Goal: Information Seeking & Learning: Learn about a topic

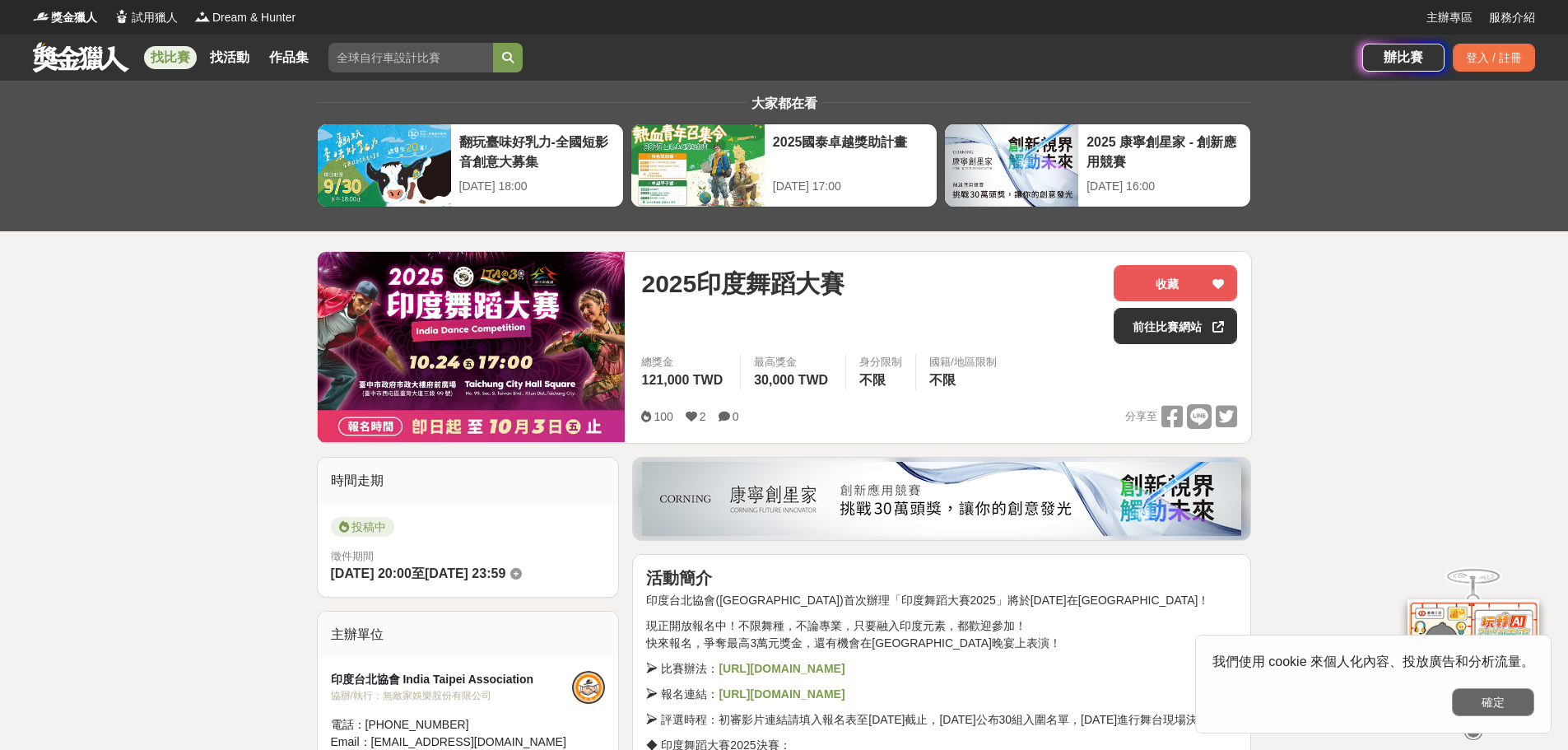
click at [1489, 702] on button "確定" at bounding box center [1493, 702] width 82 height 28
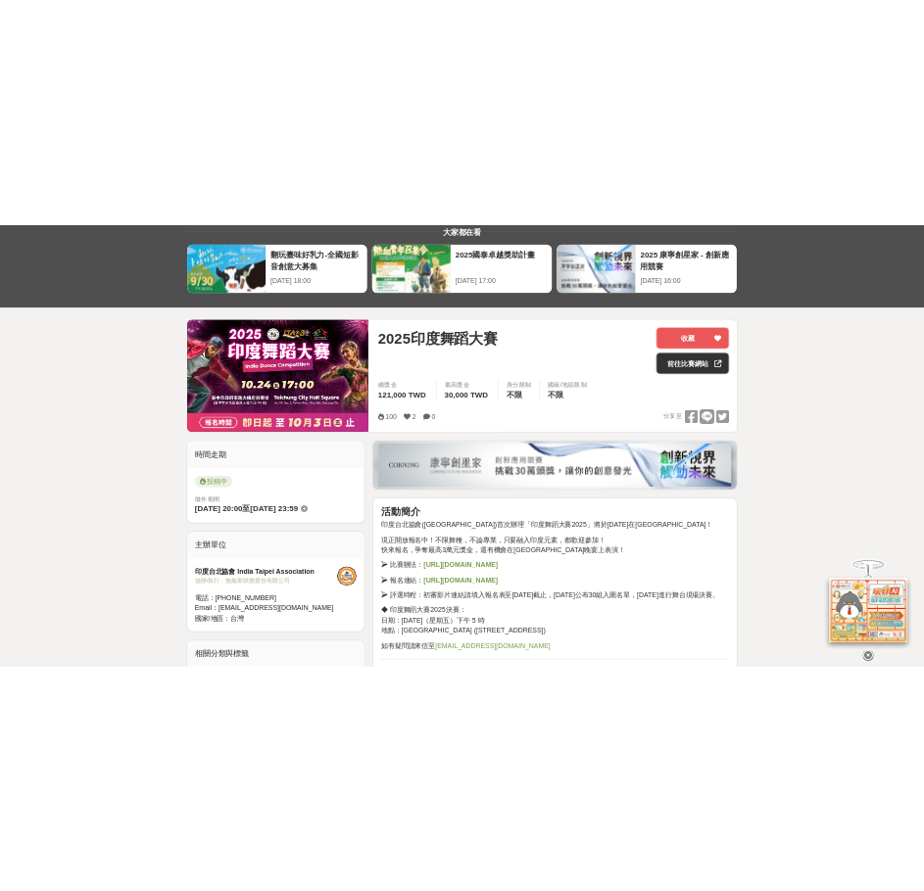
scroll to position [196, 0]
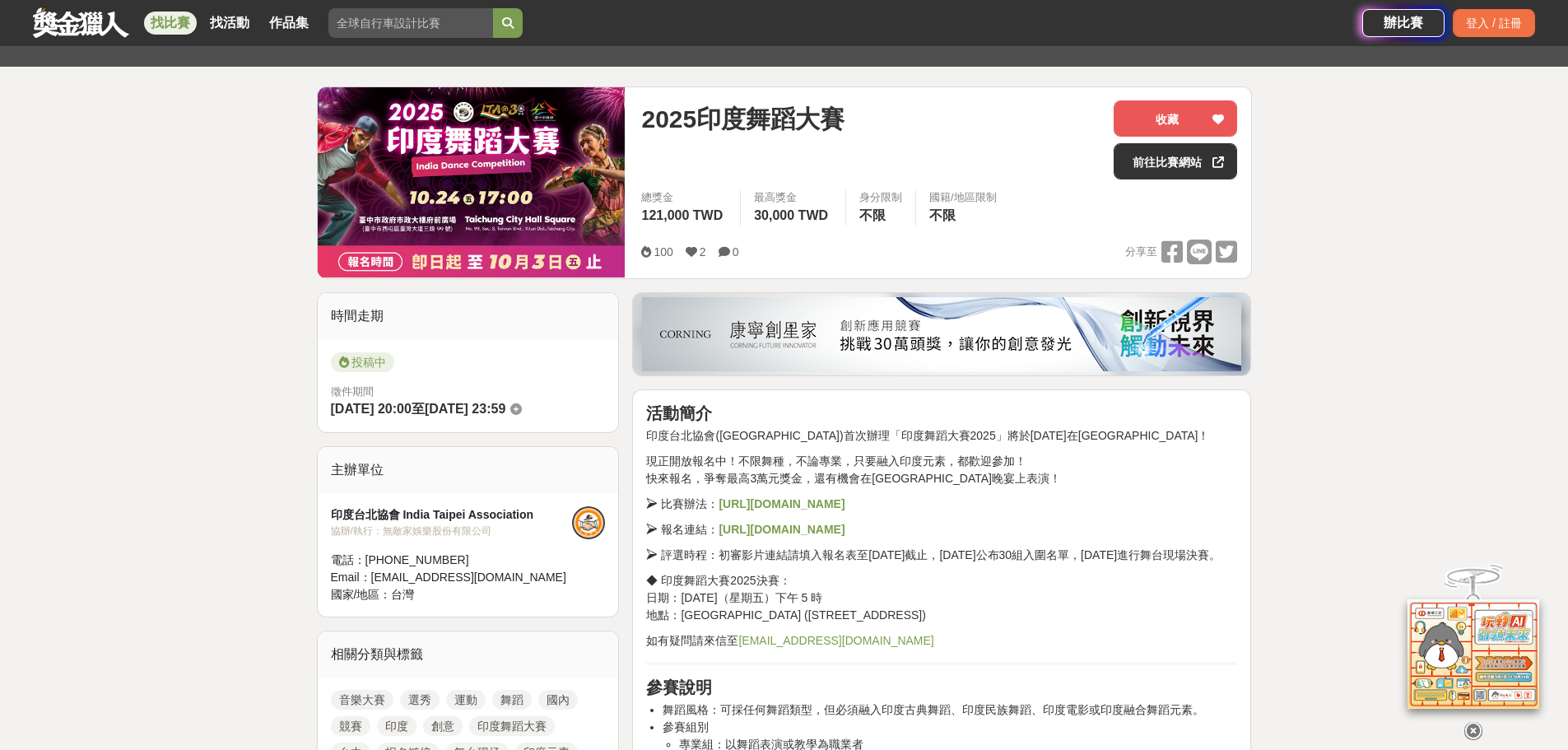
click at [860, 647] on link "[EMAIL_ADDRESS][DOMAIN_NAME]" at bounding box center [835, 641] width 195 height 13
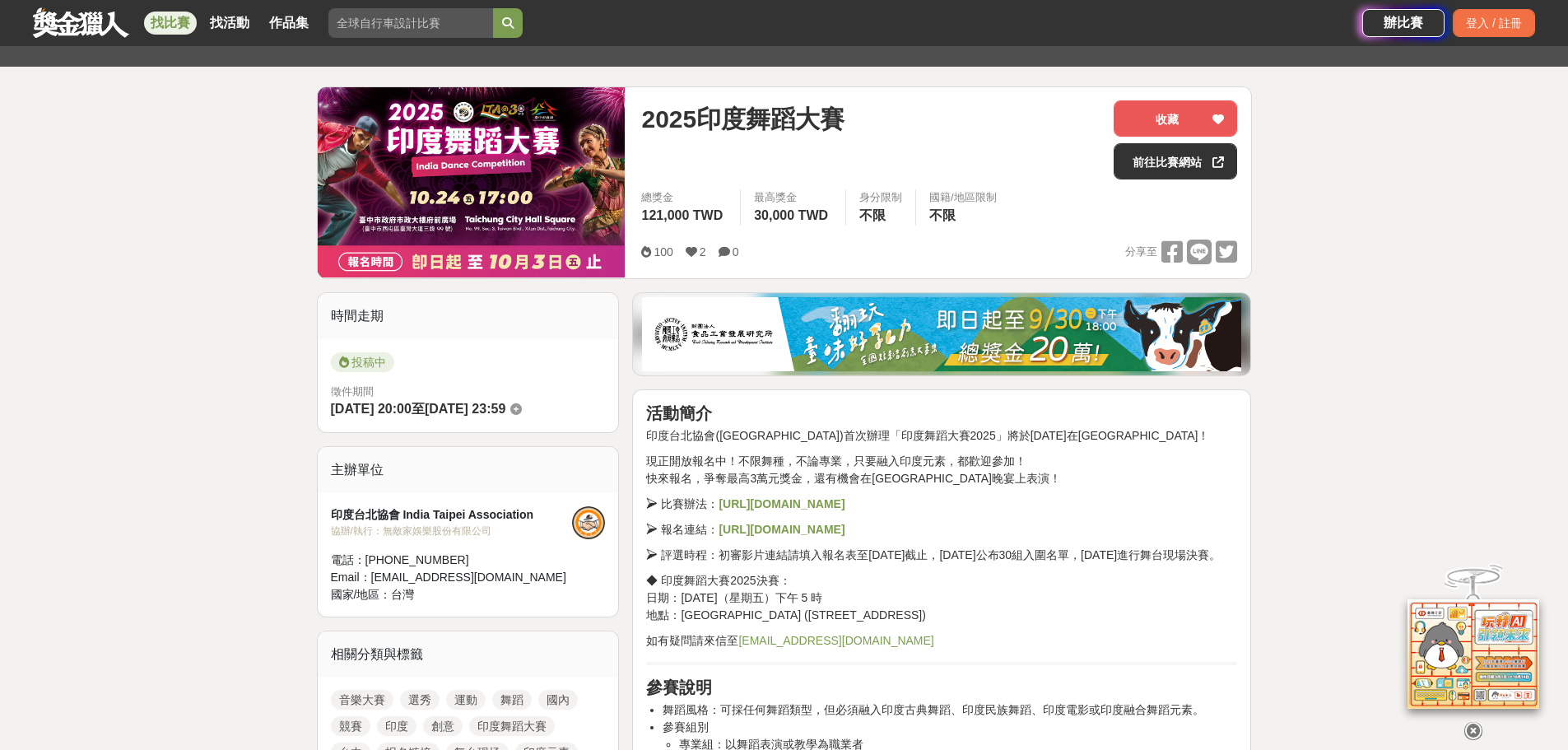
click at [834, 647] on link "[EMAIL_ADDRESS][DOMAIN_NAME]" at bounding box center [835, 641] width 195 height 13
copy link "[EMAIL_ADDRESS][DOMAIN_NAME]"
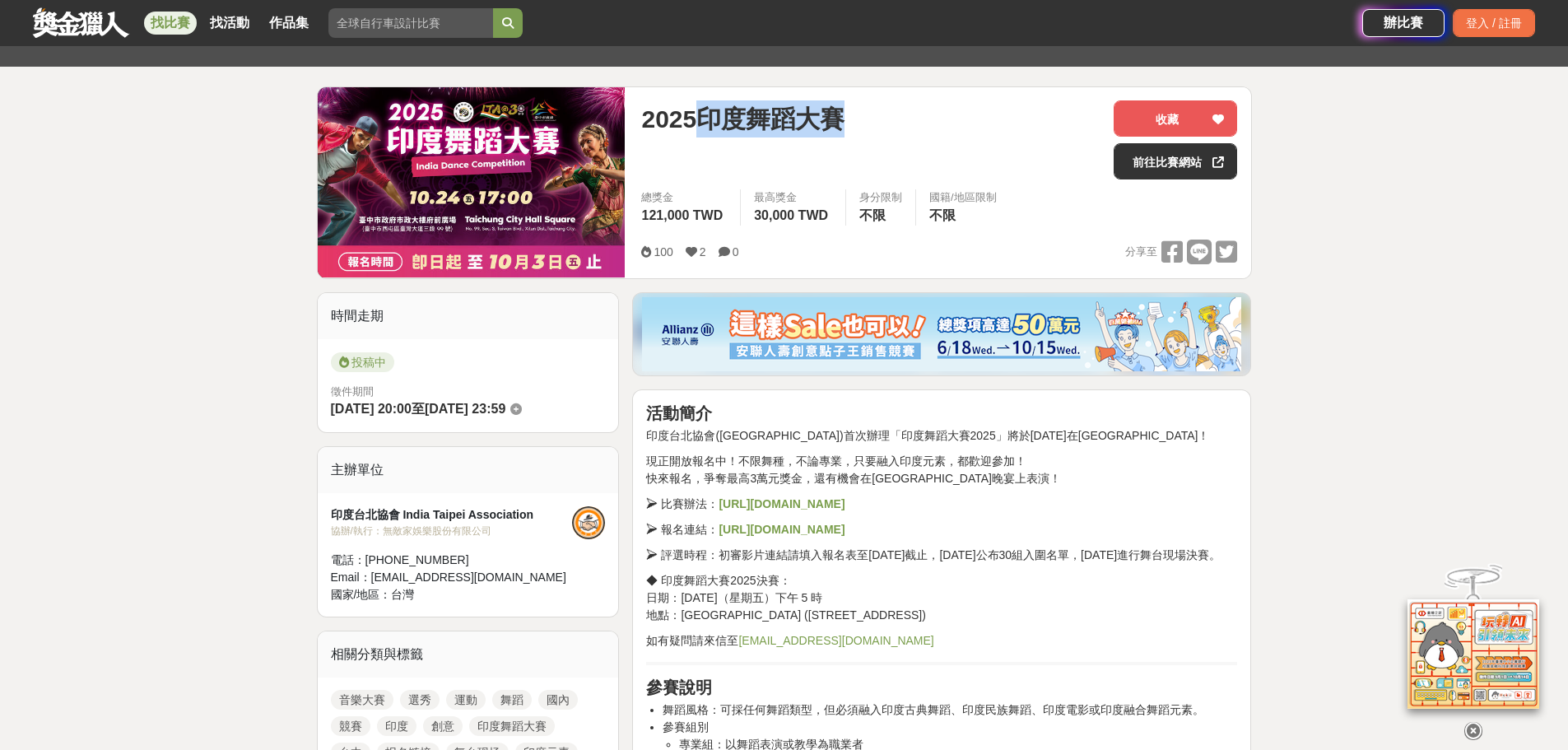
drag, startPoint x: 703, startPoint y: 119, endPoint x: 861, endPoint y: 127, distance: 158.2
click at [861, 127] on div "2025印度舞蹈大賽" at bounding box center [871, 119] width 459 height 37
copy span "印度舞蹈大賽"
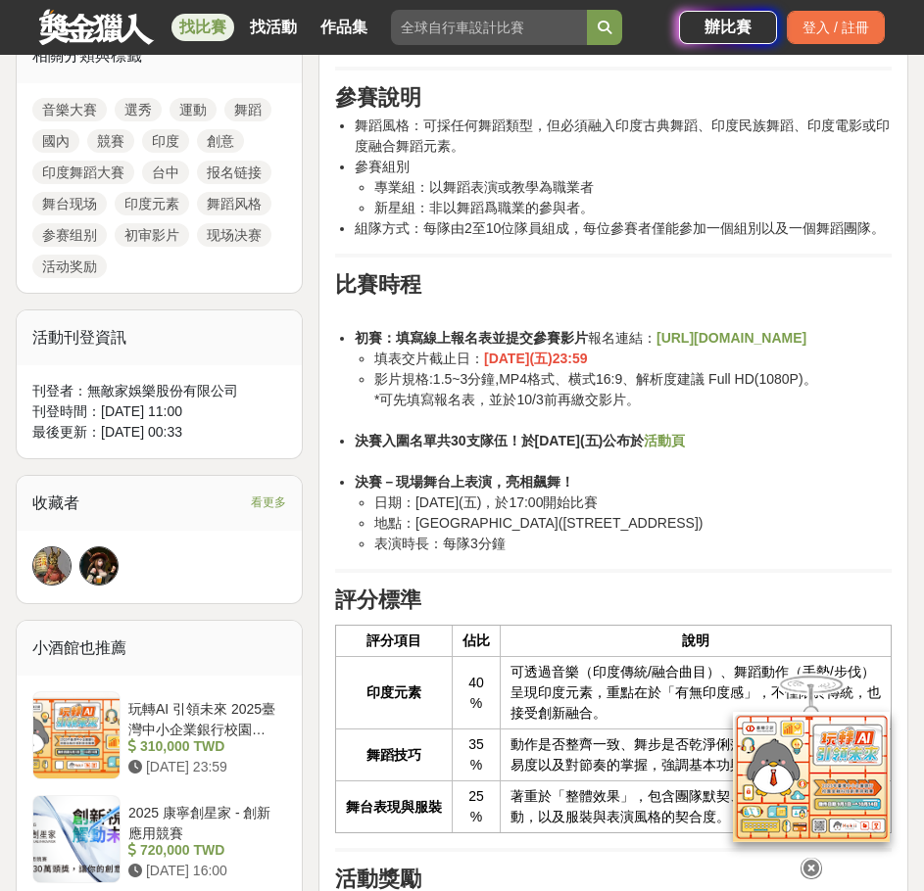
scroll to position [975, 0]
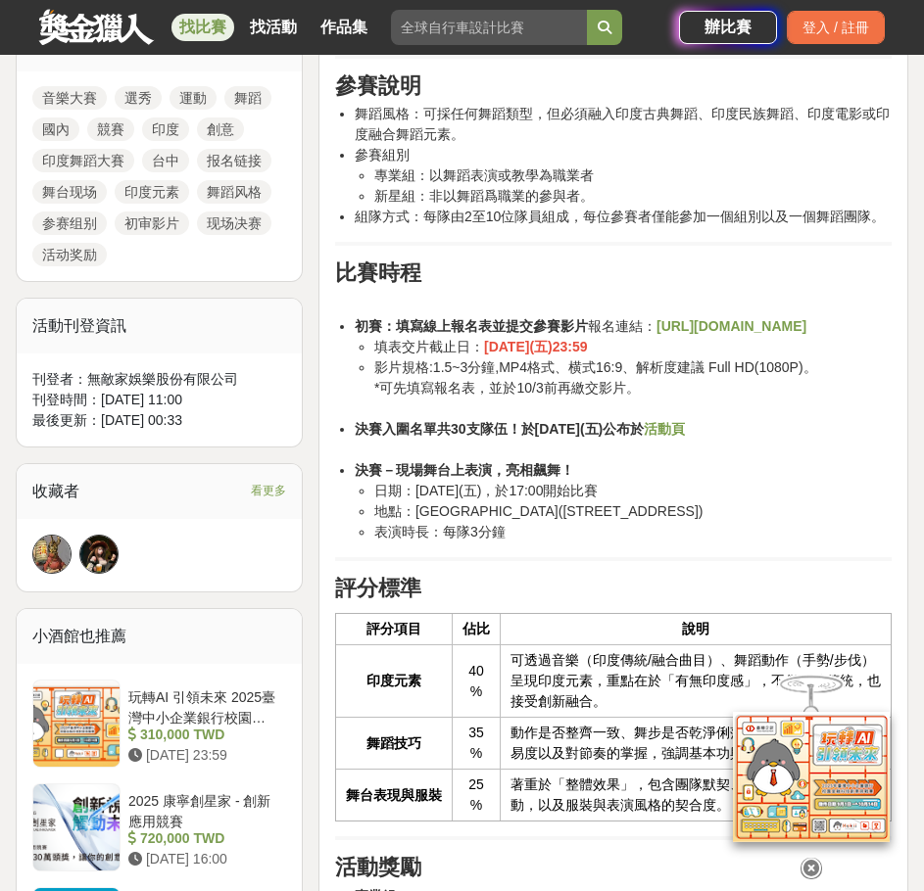
click at [810, 858] on icon at bounding box center [811, 869] width 22 height 22
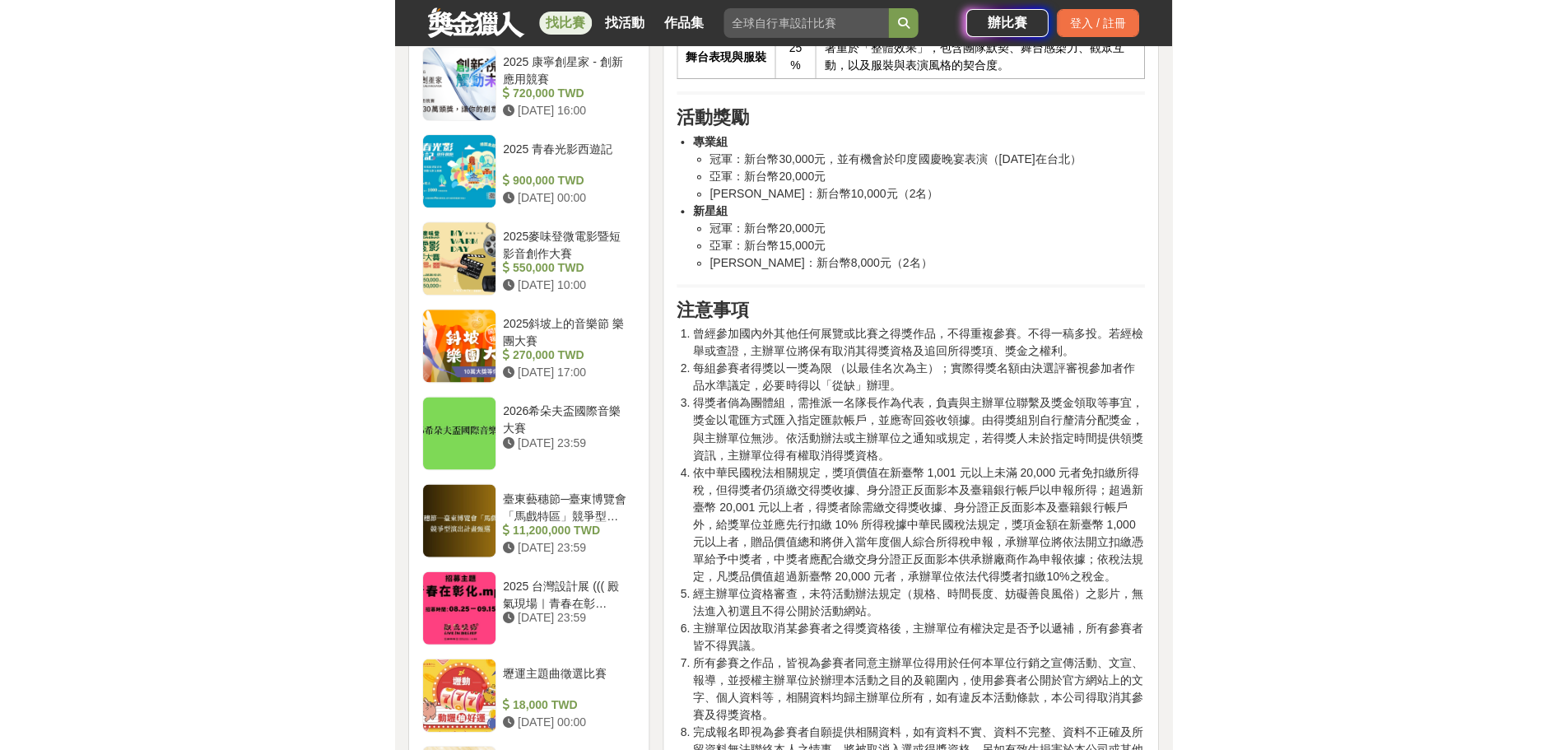
scroll to position [1437, 0]
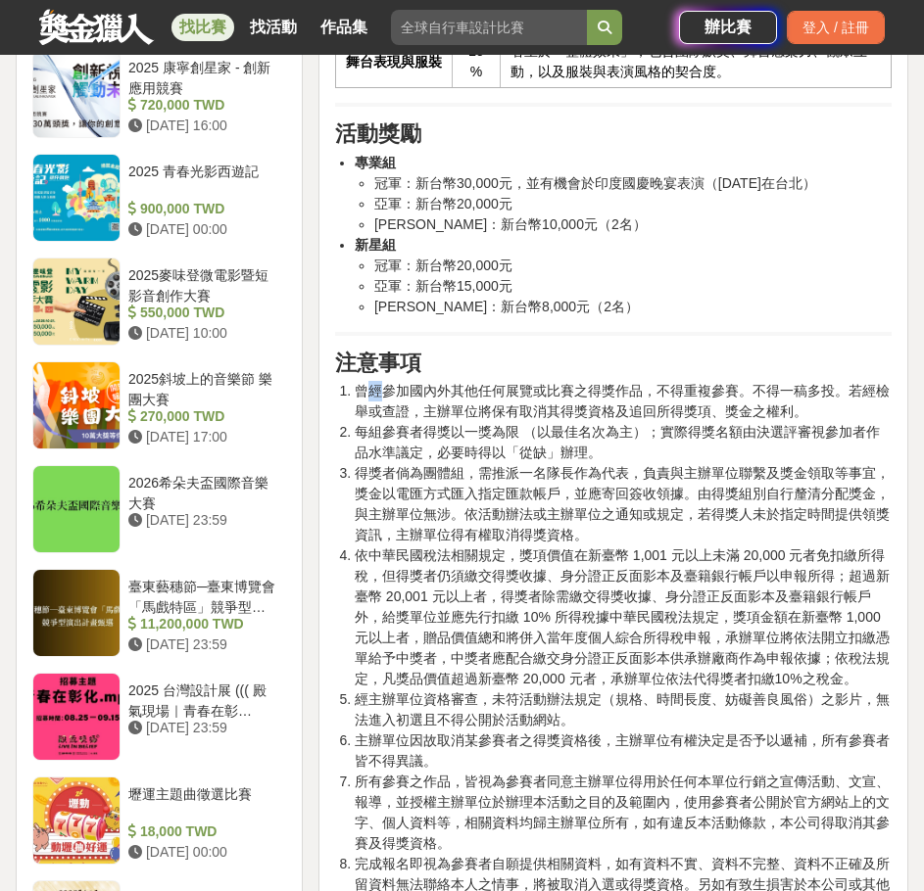
drag, startPoint x: 367, startPoint y: 367, endPoint x: 383, endPoint y: 367, distance: 15.7
click at [383, 381] on li "曾經參加國內外其他任何展覽或比賽之得獎作品，不得重複參賽。不得一稿多投。若經檢舉或查證，主辦單位將保有取消其得獎資格及追回所得獎項、獎金之權利。" at bounding box center [623, 401] width 537 height 41
click at [365, 381] on li "曾經參加國內外其他任何展覽或比賽之得獎作品，不得重複參賽。不得一稿多投。若經檢舉或查證，主辦單位將保有取消其得獎資格及追回所得獎項、獎金之權利。" at bounding box center [623, 401] width 537 height 41
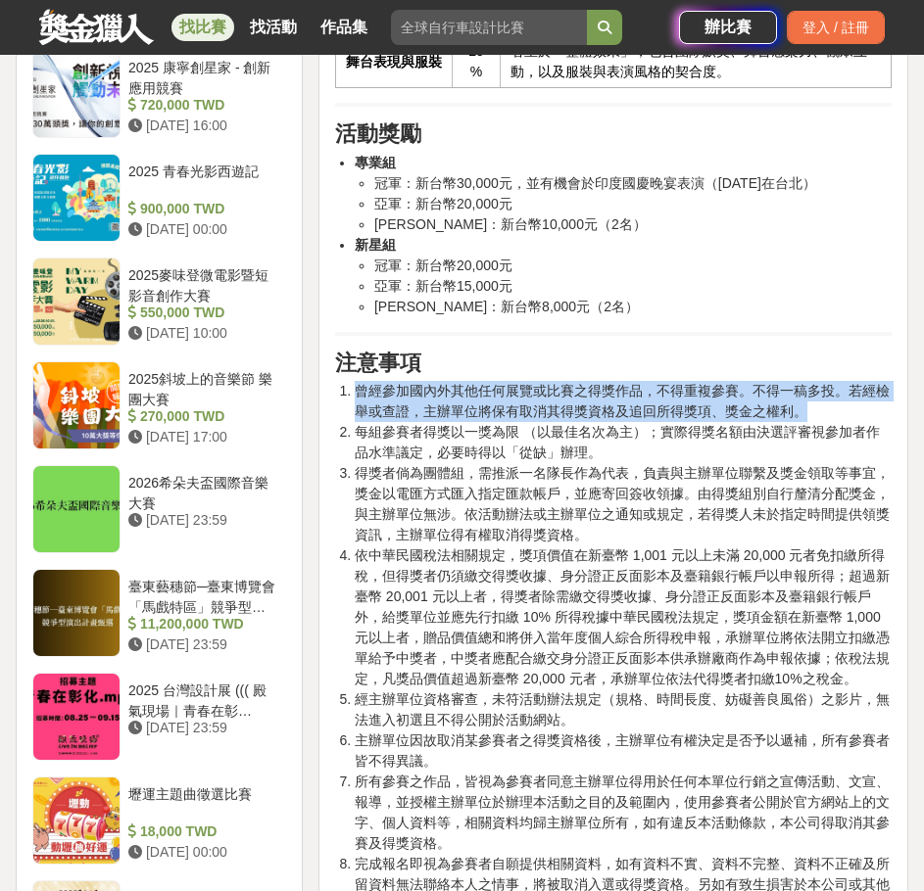
drag, startPoint x: 355, startPoint y: 370, endPoint x: 838, endPoint y: 395, distance: 484.4
click at [838, 395] on li "曾經參加國內外其他任何展覽或比賽之得獎作品，不得重複參賽。不得一稿多投。若經檢舉或查證，主辦單位將保有取消其得獎資格及追回所得獎項、獎金之權利。" at bounding box center [623, 401] width 537 height 41
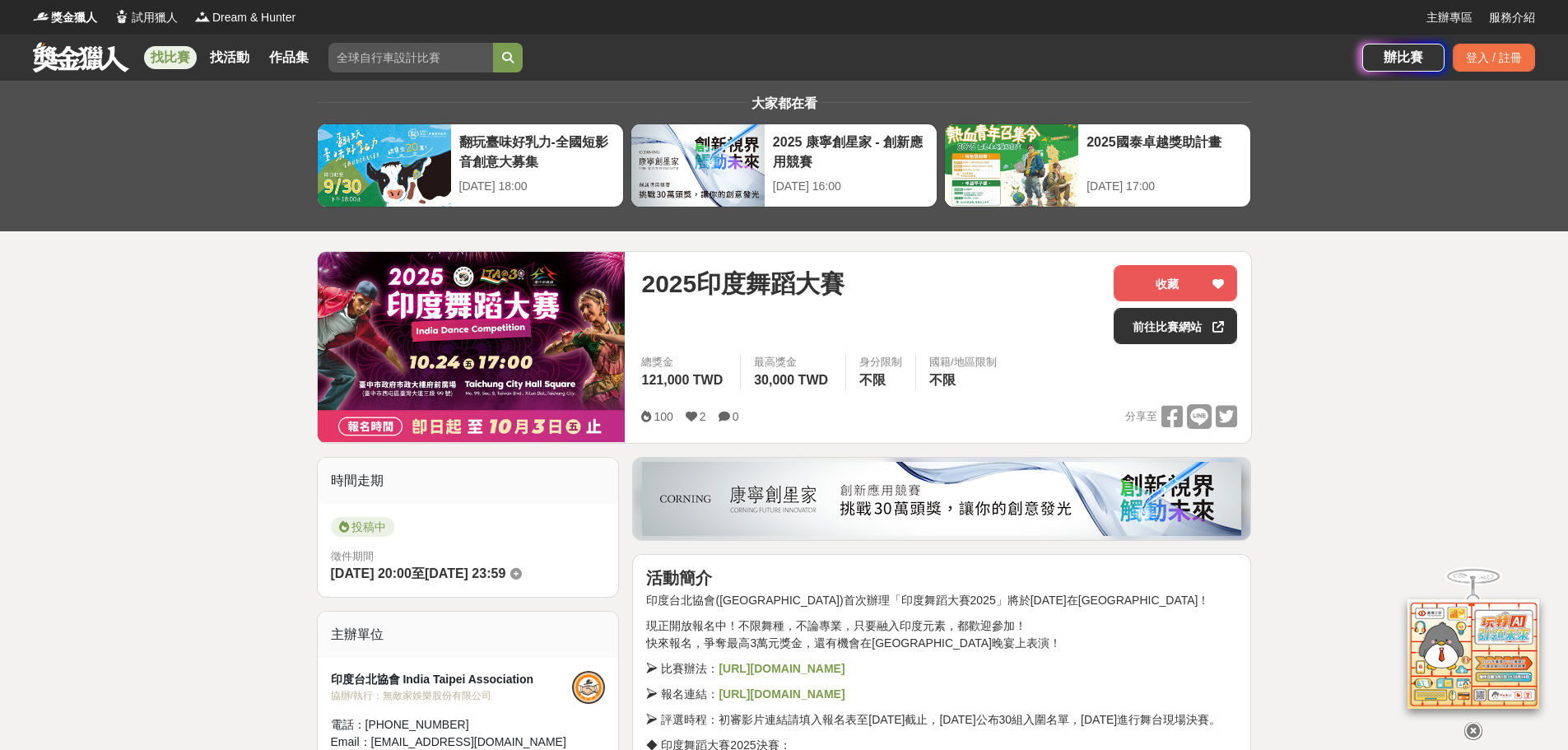
click at [169, 55] on link "找比賽" at bounding box center [170, 57] width 53 height 23
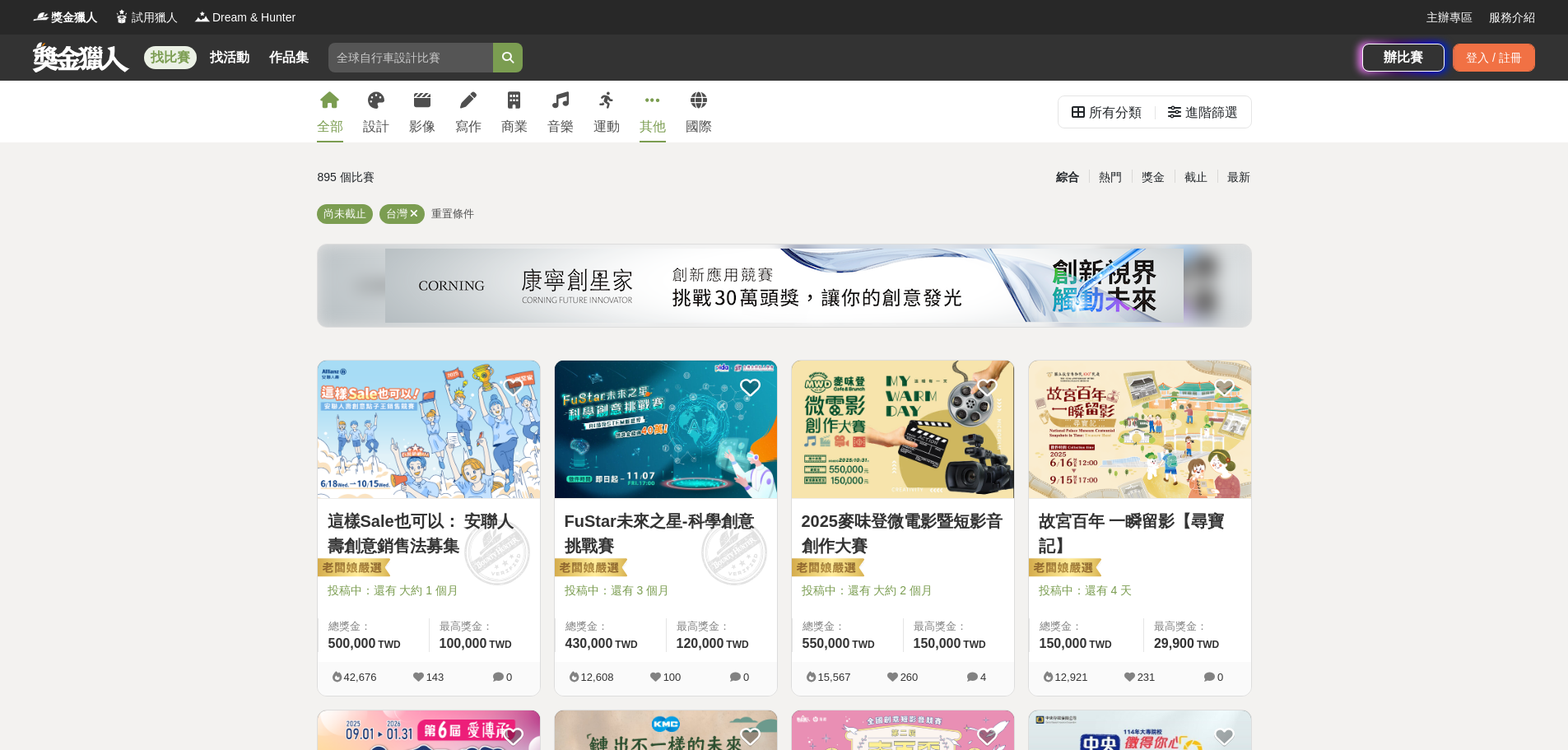
click at [655, 128] on div "其他" at bounding box center [652, 127] width 26 height 20
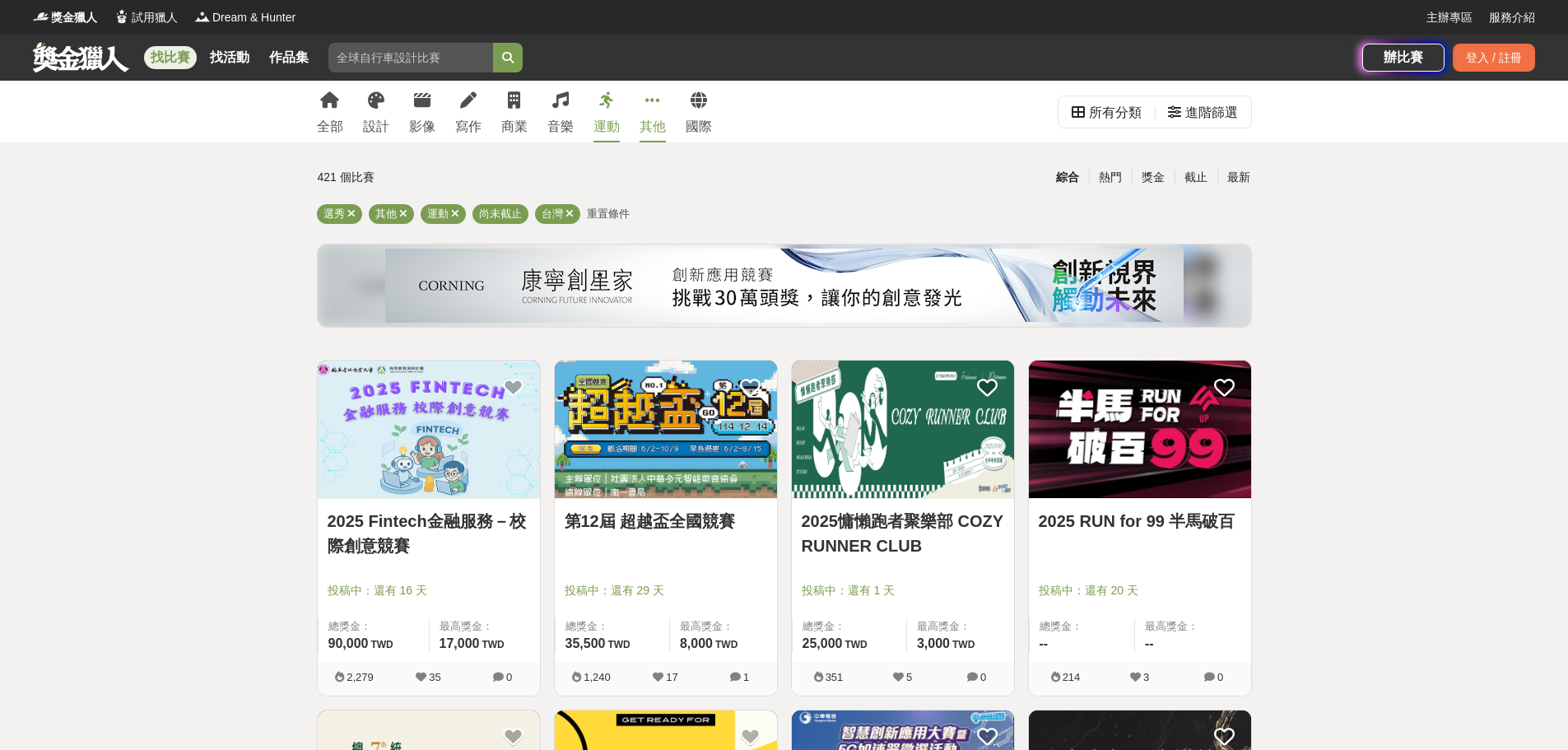
click at [601, 114] on link "運動" at bounding box center [606, 111] width 26 height 61
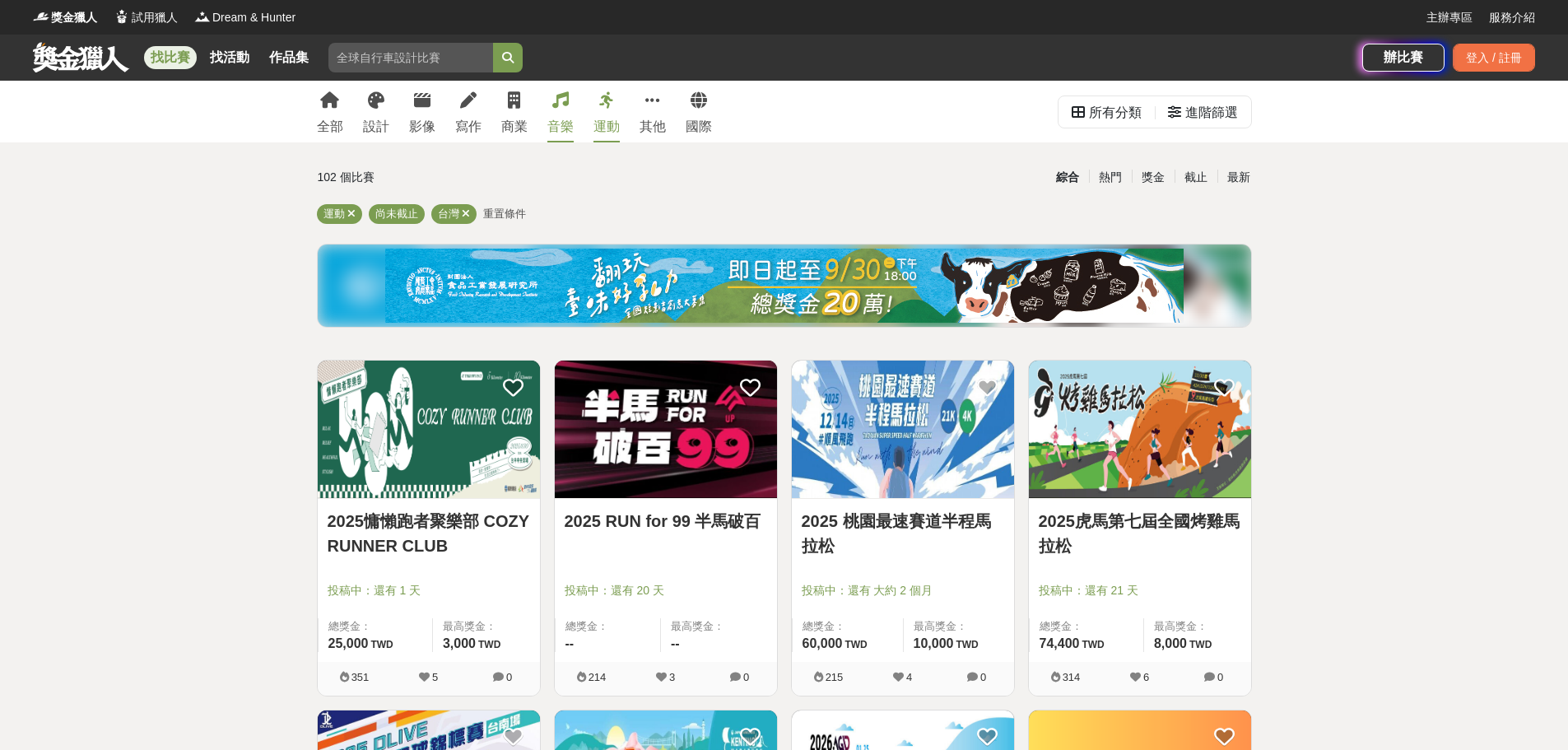
click at [555, 114] on link "音樂" at bounding box center [560, 111] width 26 height 61
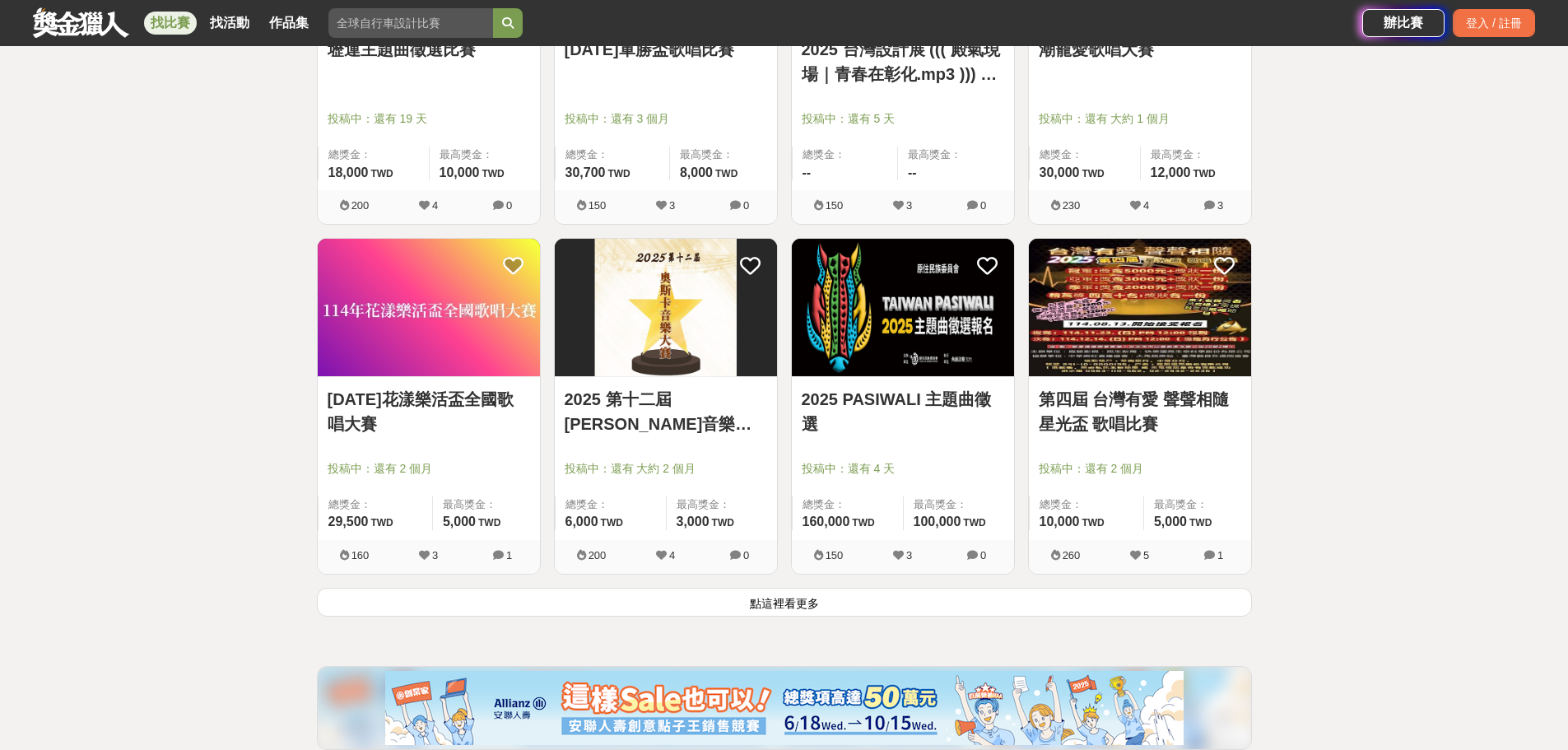
scroll to position [2067, 0]
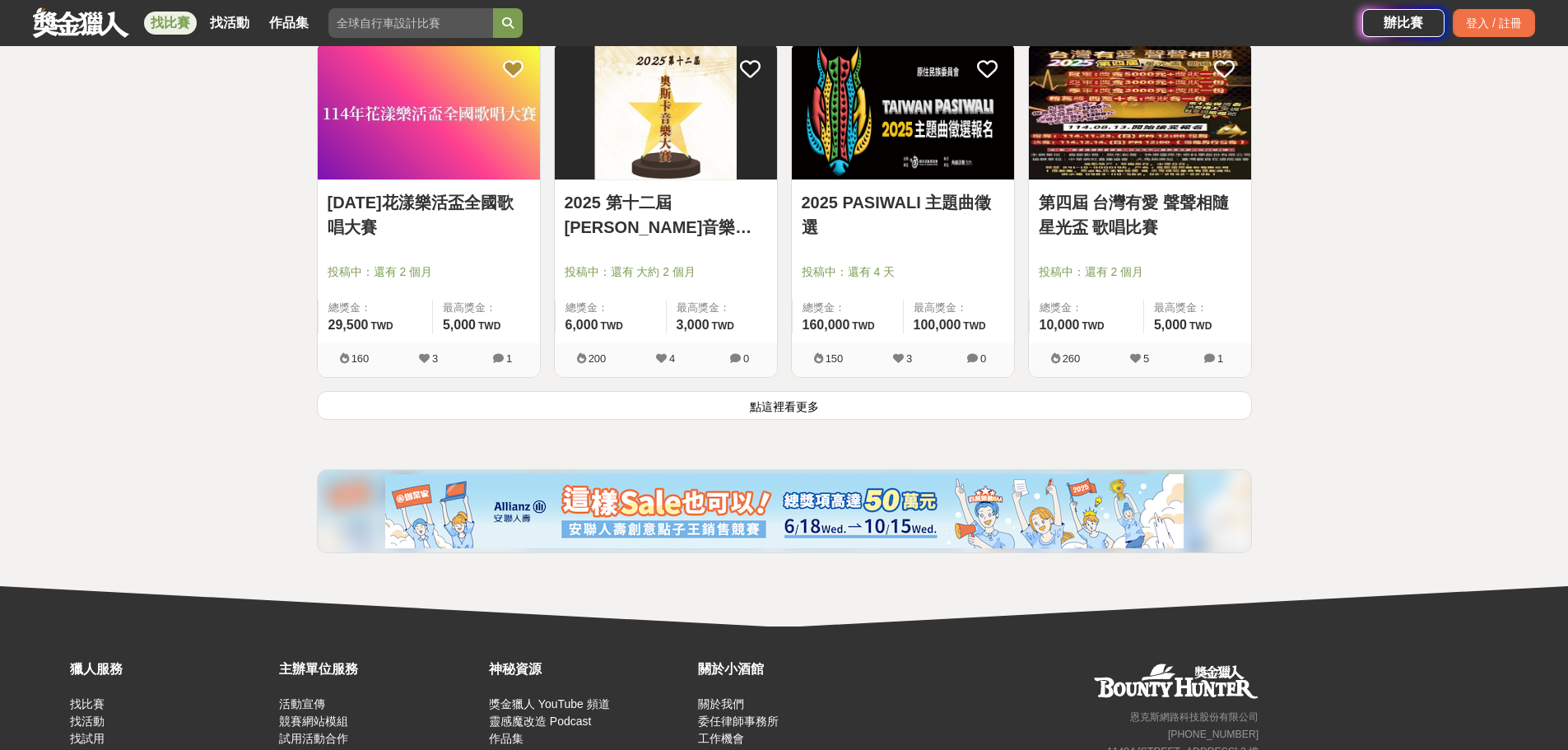
click at [779, 406] on button "點這裡看更多" at bounding box center [784, 405] width 935 height 29
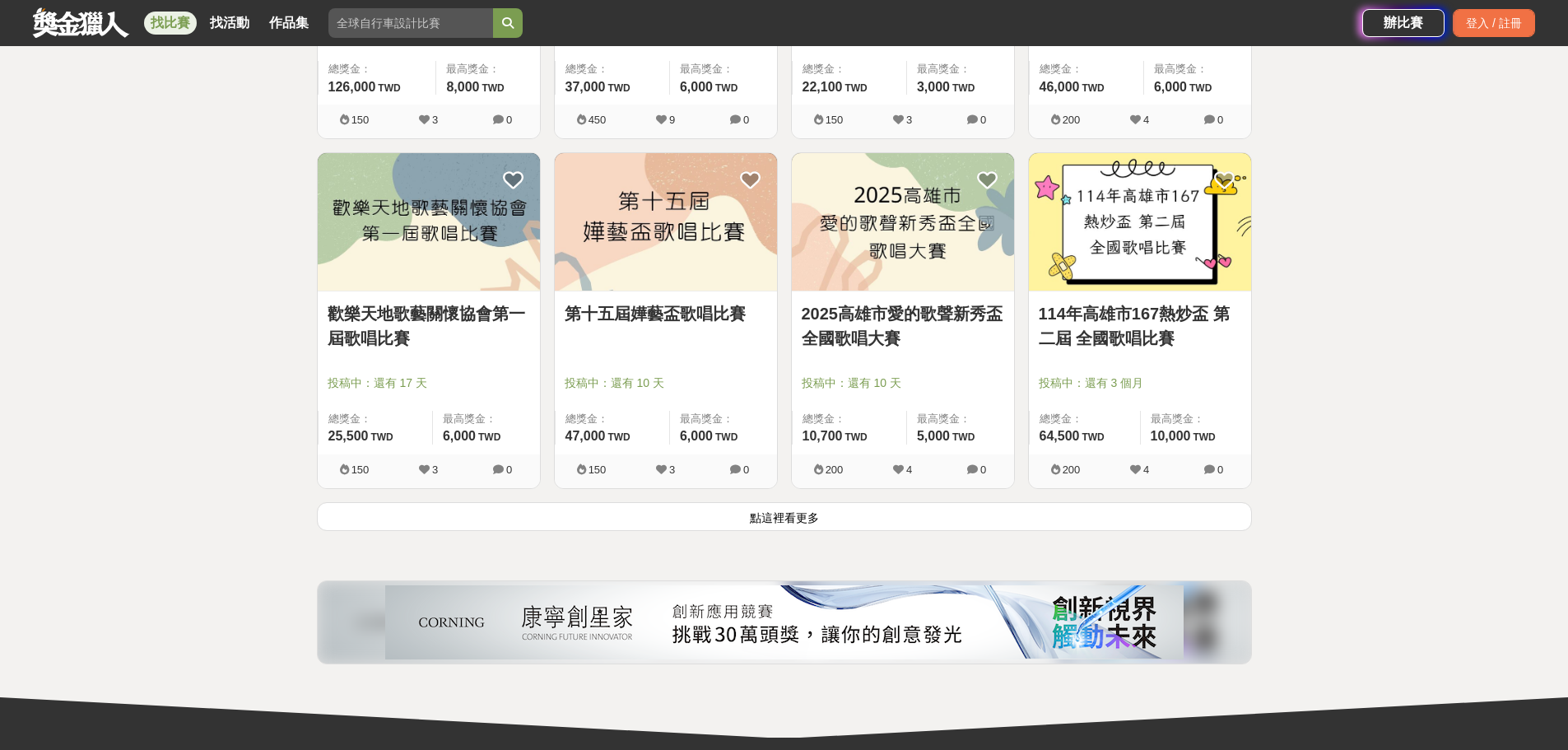
scroll to position [4129, 0]
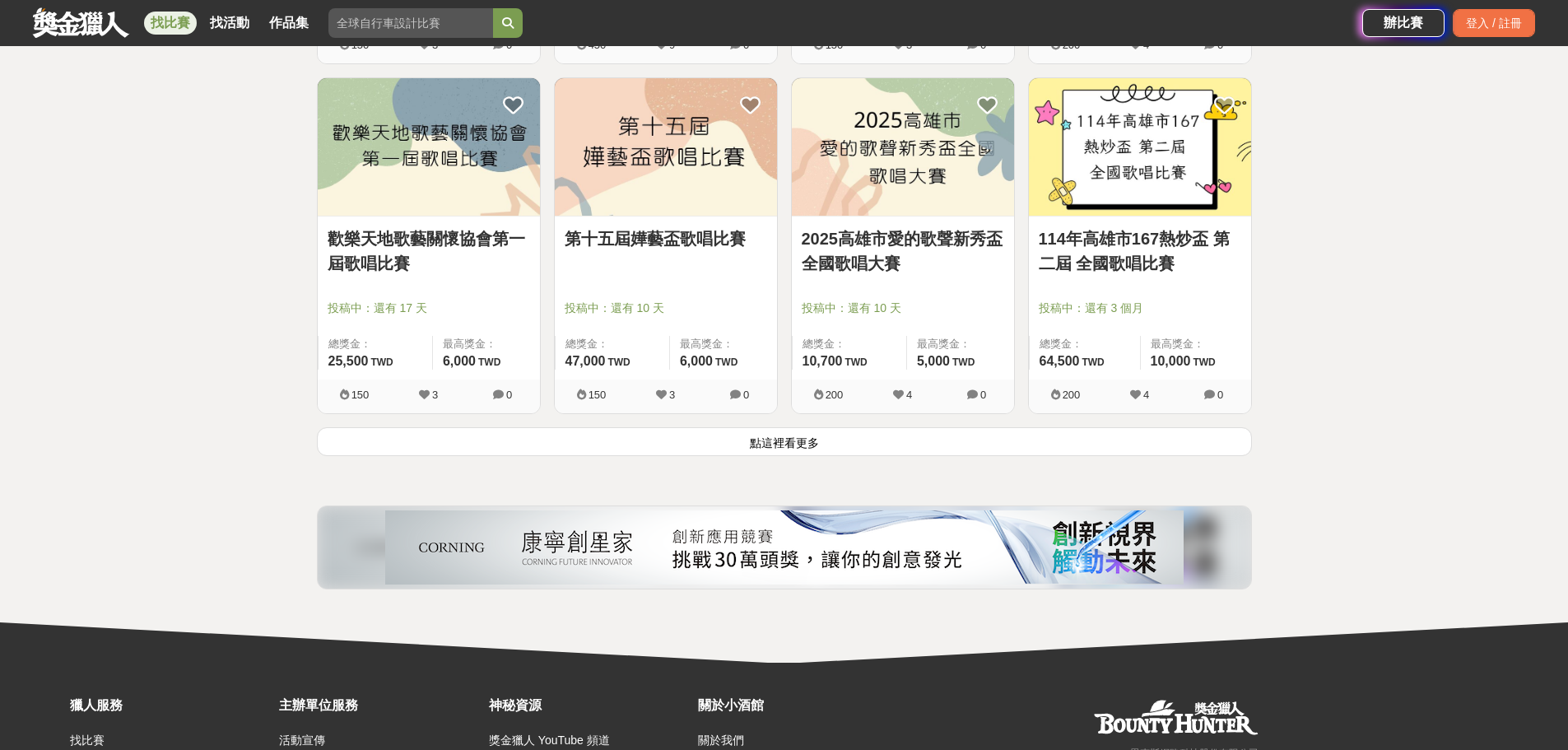
click at [803, 443] on button "點這裡看更多" at bounding box center [784, 441] width 935 height 29
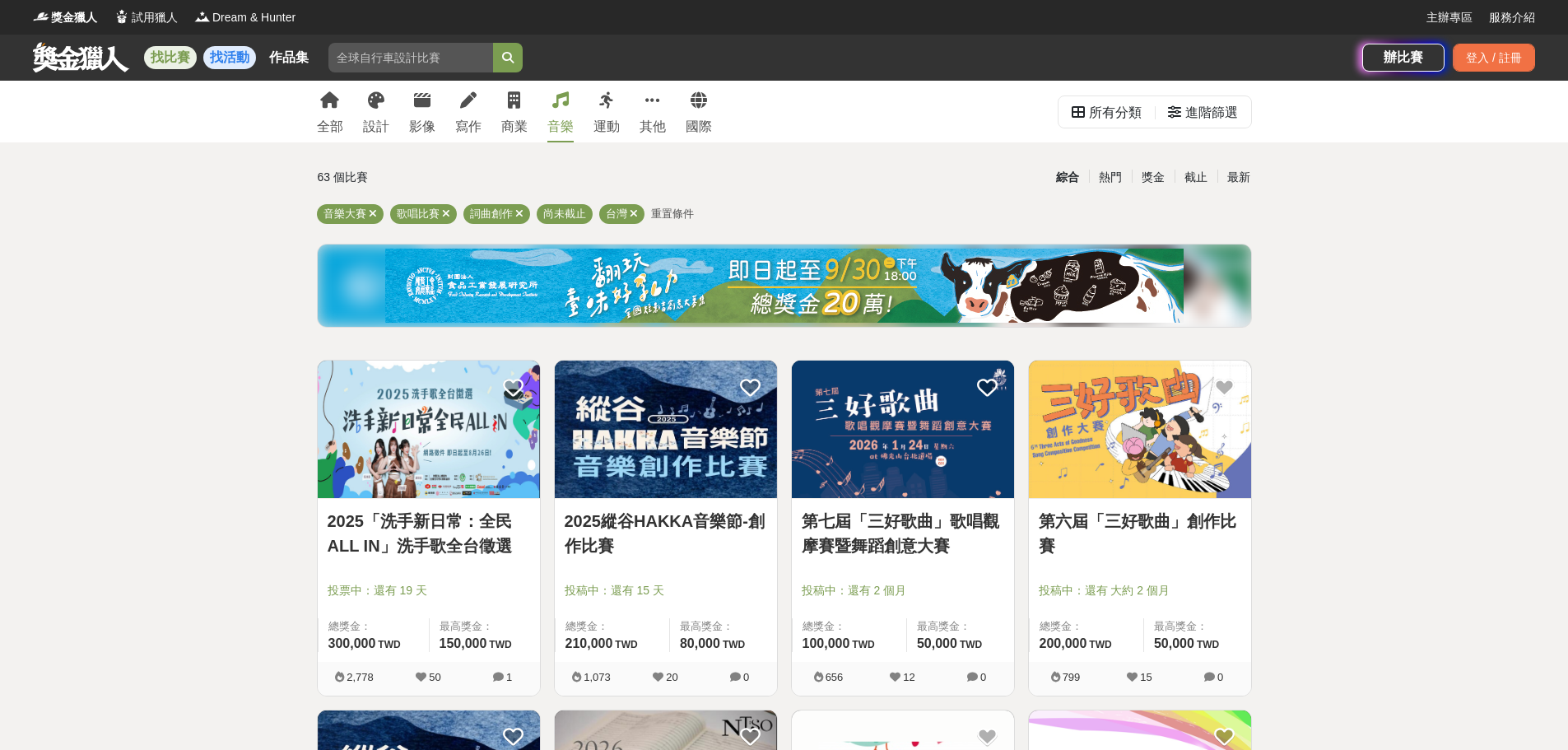
click at [231, 58] on link "找活動" at bounding box center [229, 57] width 53 height 23
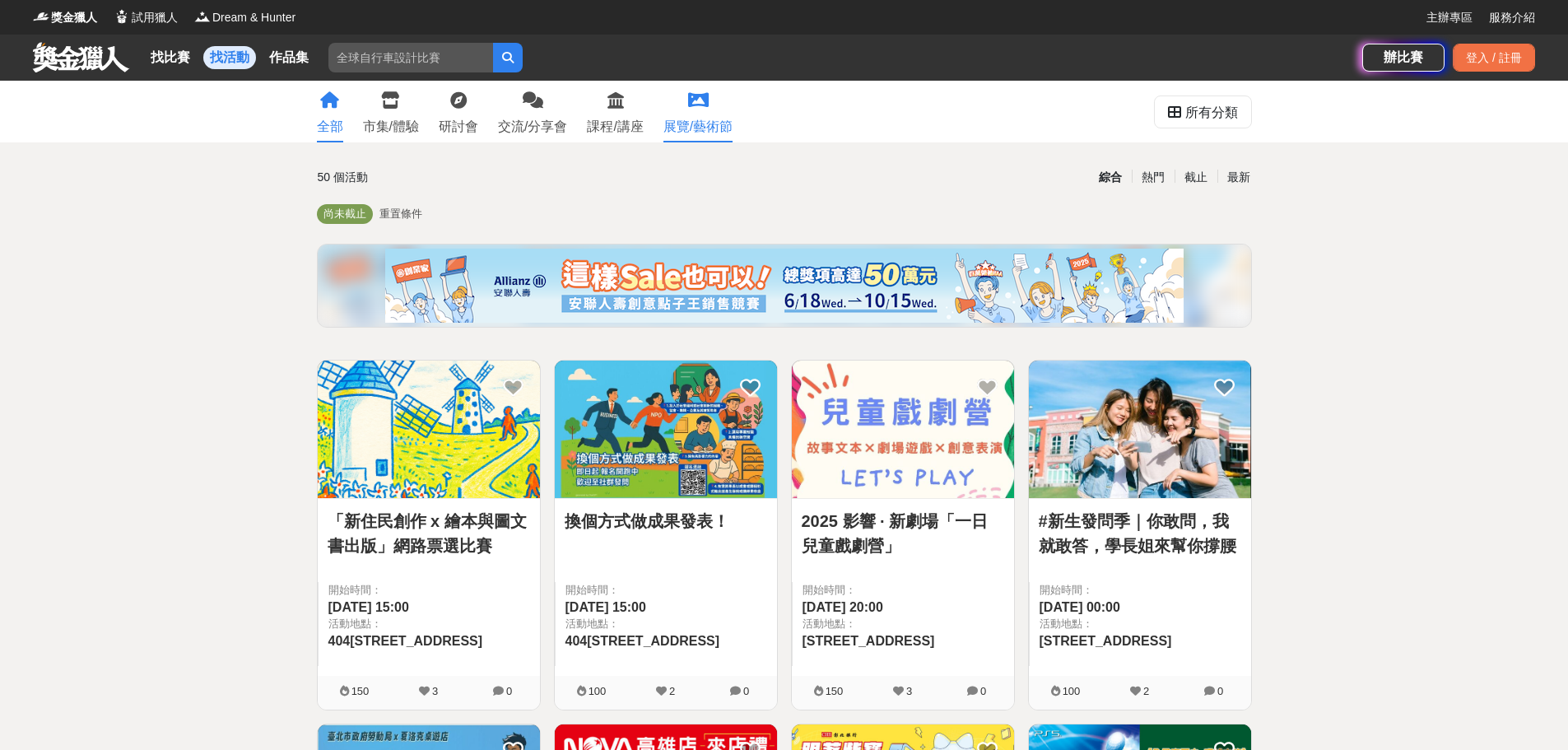
click at [693, 129] on div "展覽/藝術節" at bounding box center [697, 127] width 69 height 20
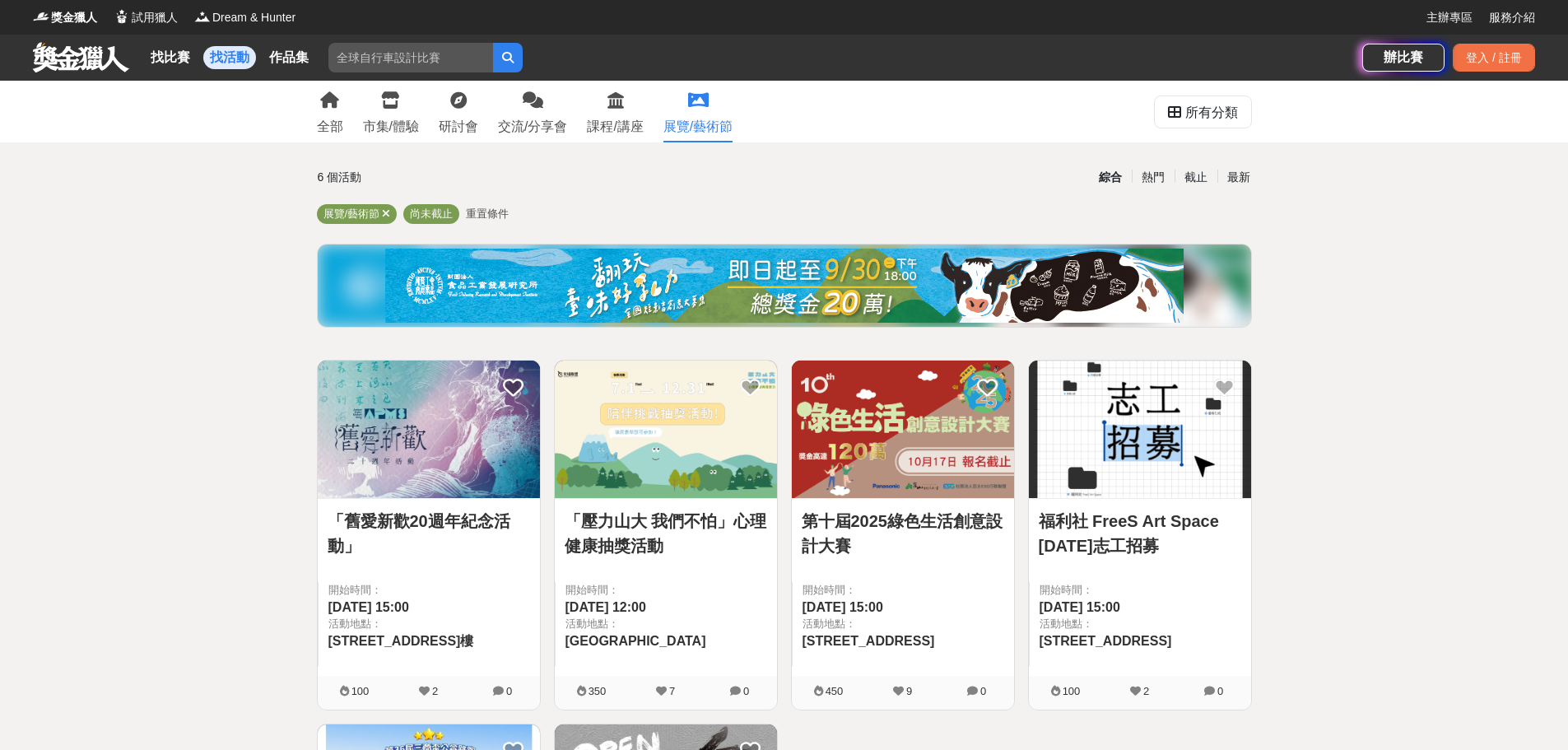
click at [313, 120] on div "全部 市集/體驗 研討會 交流/分享會 課程/講座 展覽/藝術節" at bounding box center [524, 111] width 436 height 61
click at [336, 123] on div "全部" at bounding box center [329, 127] width 26 height 20
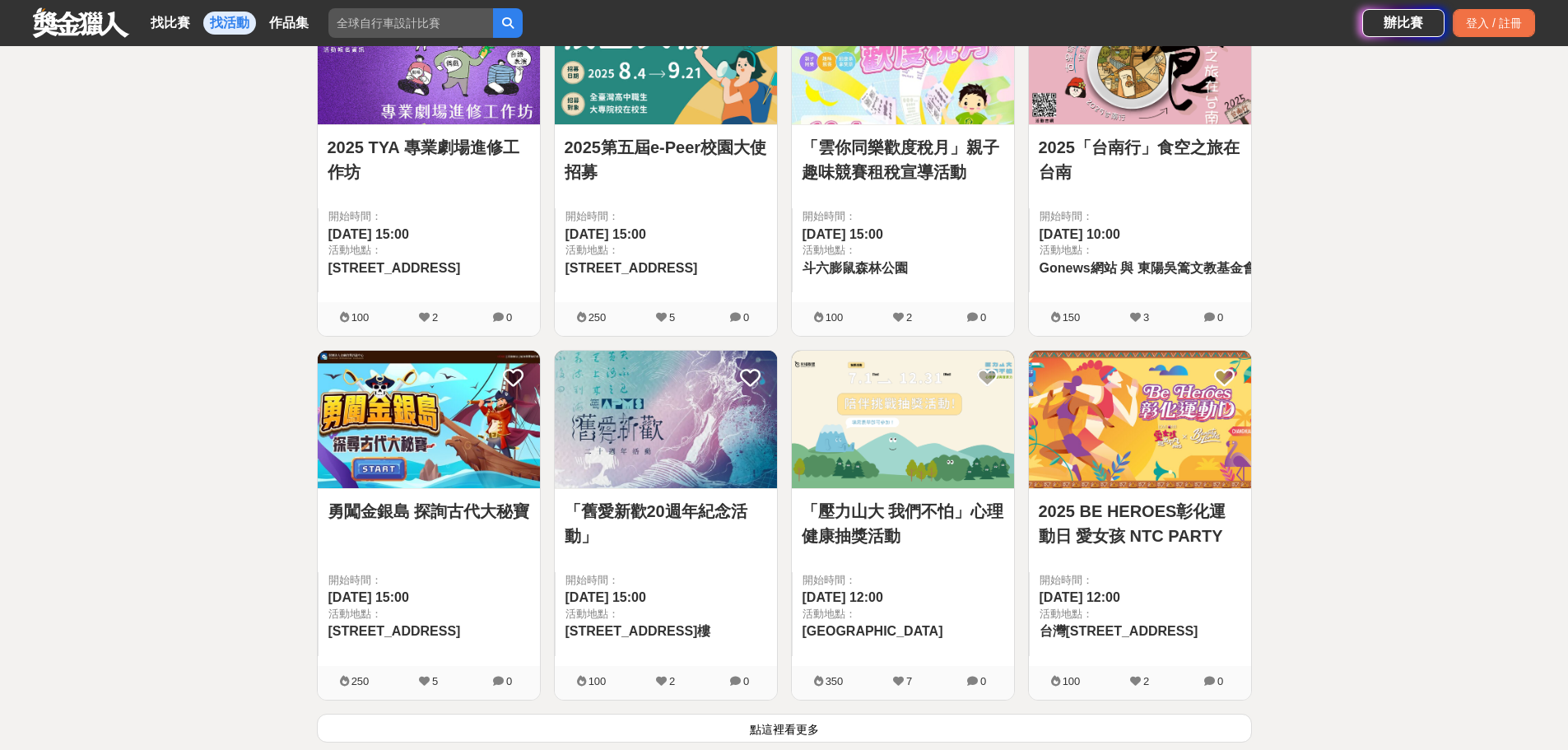
scroll to position [2124, 0]
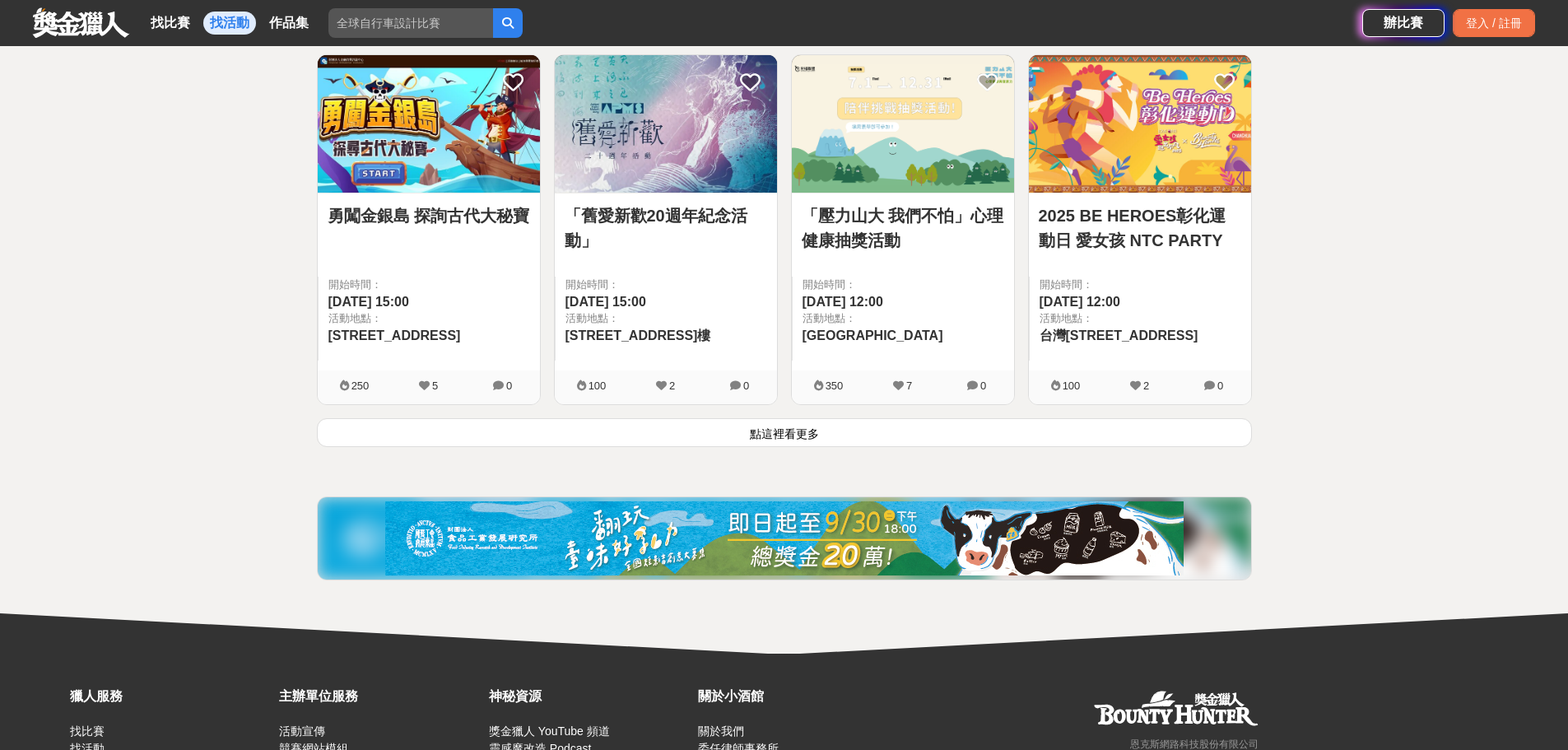
click at [791, 431] on button "點這裡看更多" at bounding box center [784, 433] width 935 height 29
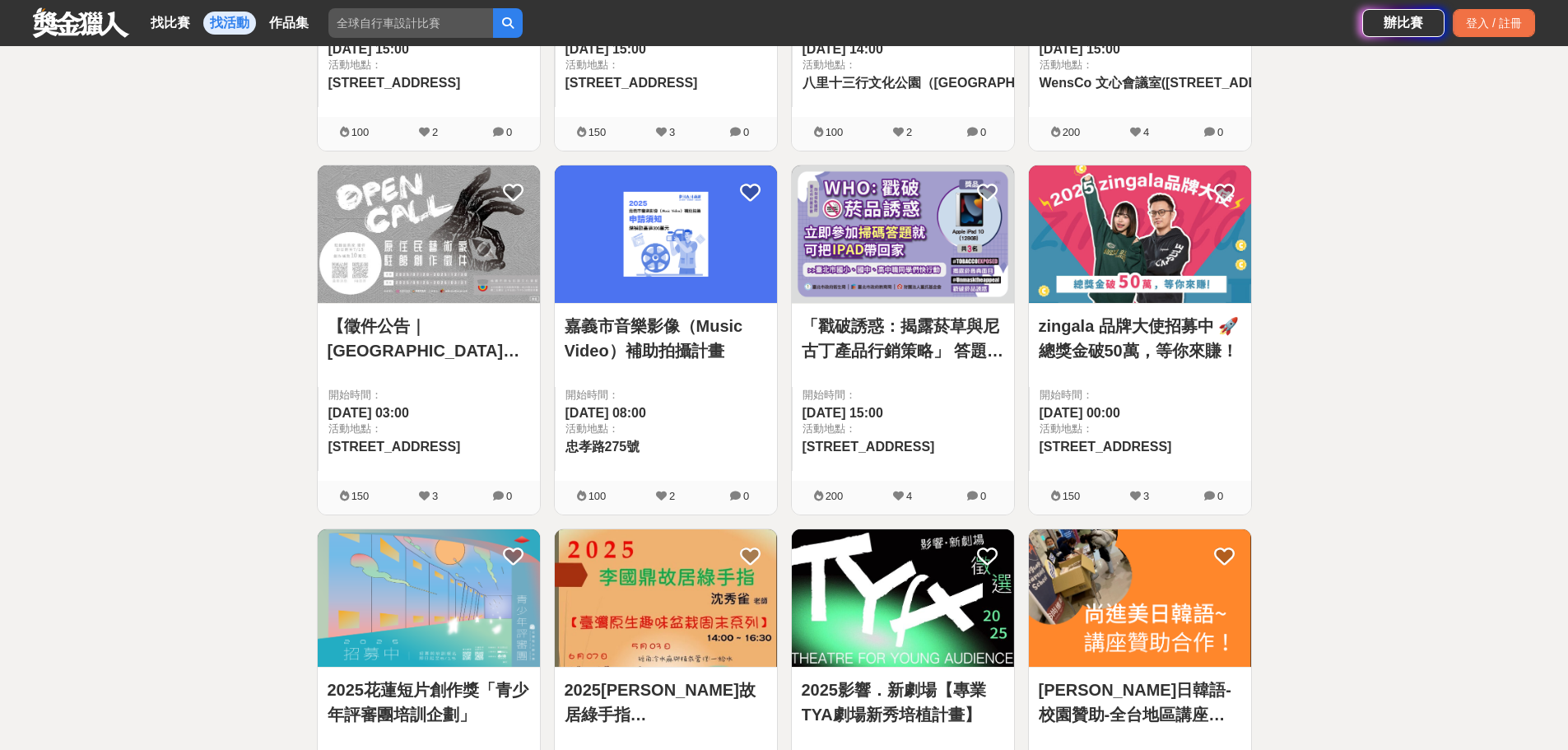
scroll to position [4210, 0]
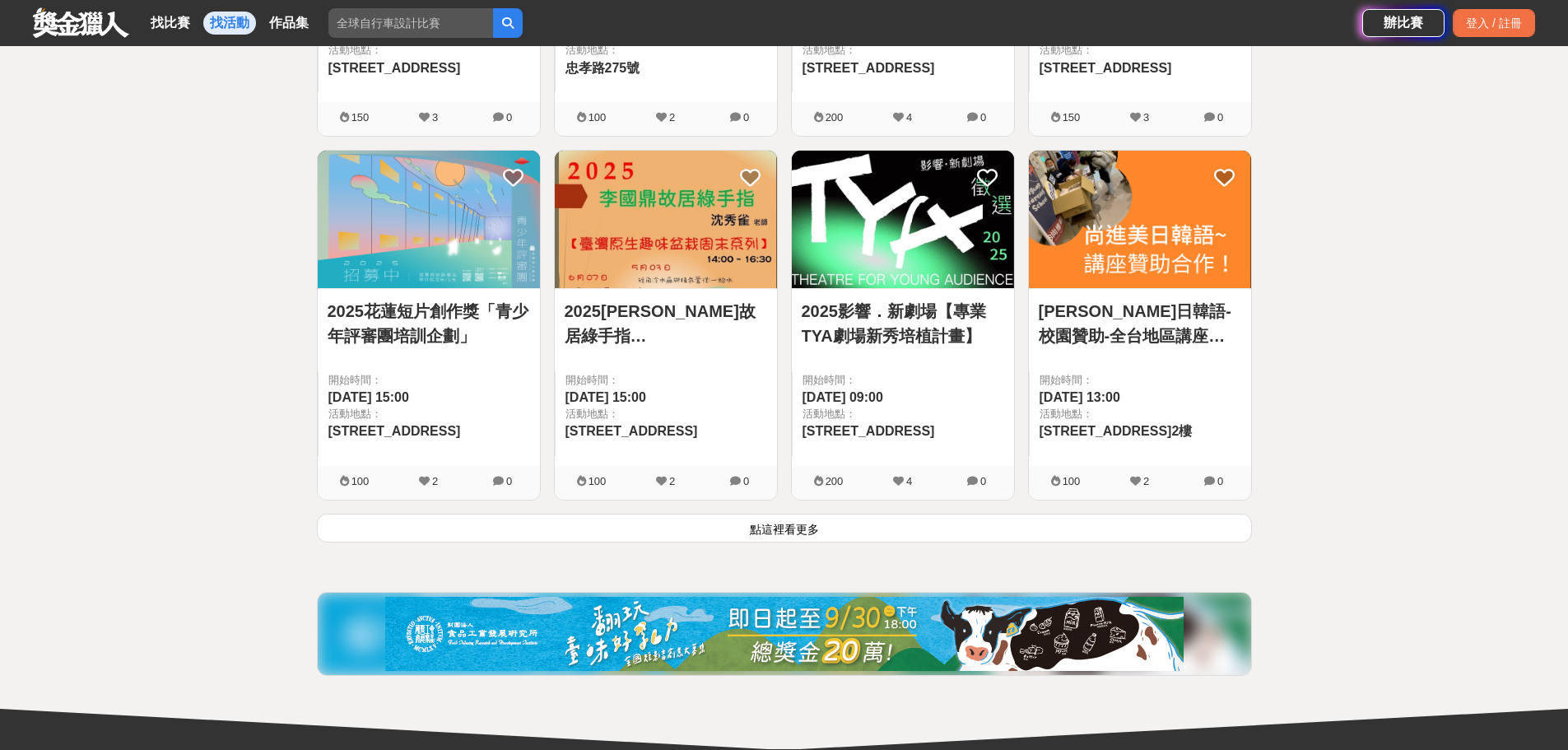
click at [811, 528] on button "點這裡看更多" at bounding box center [784, 528] width 935 height 29
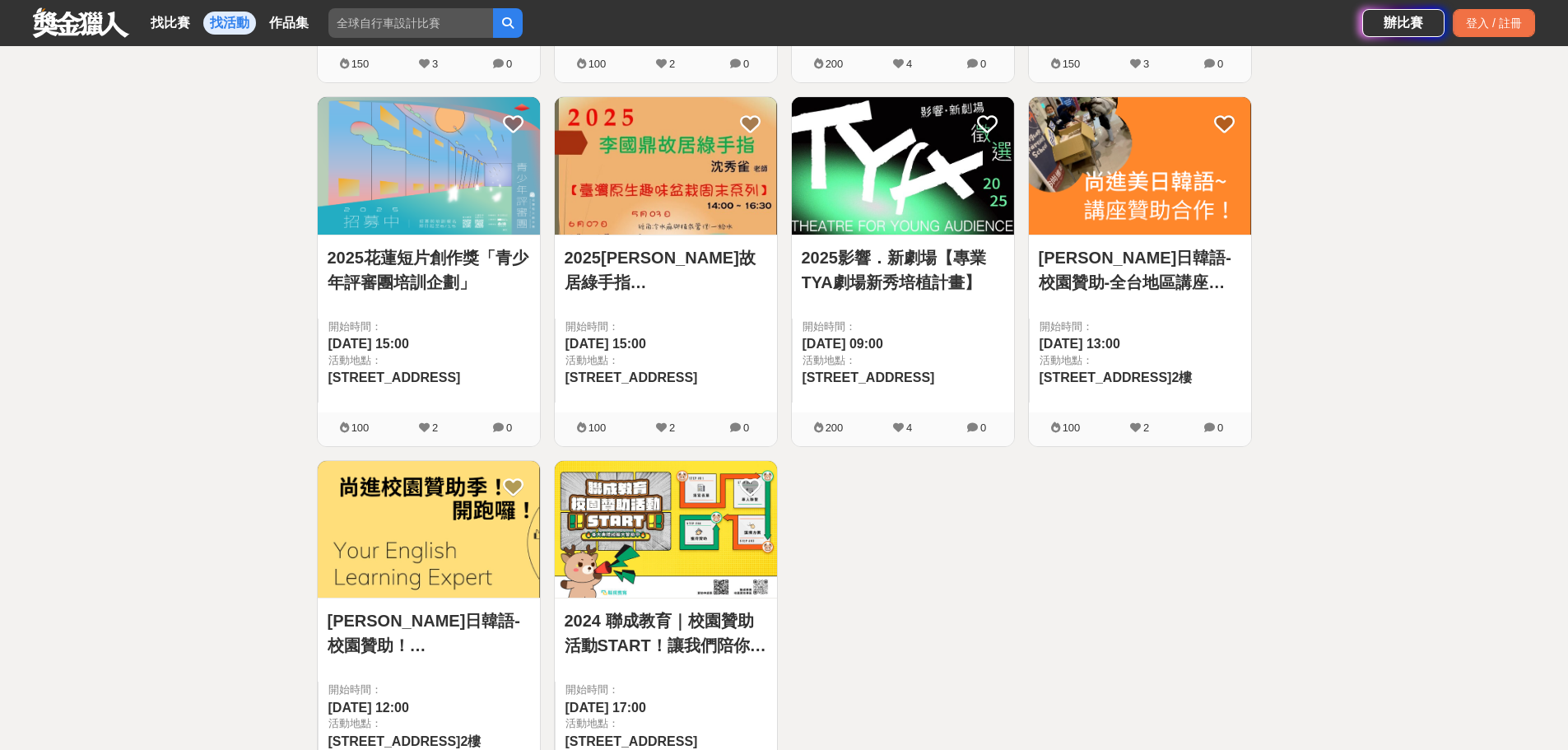
scroll to position [4292, 0]
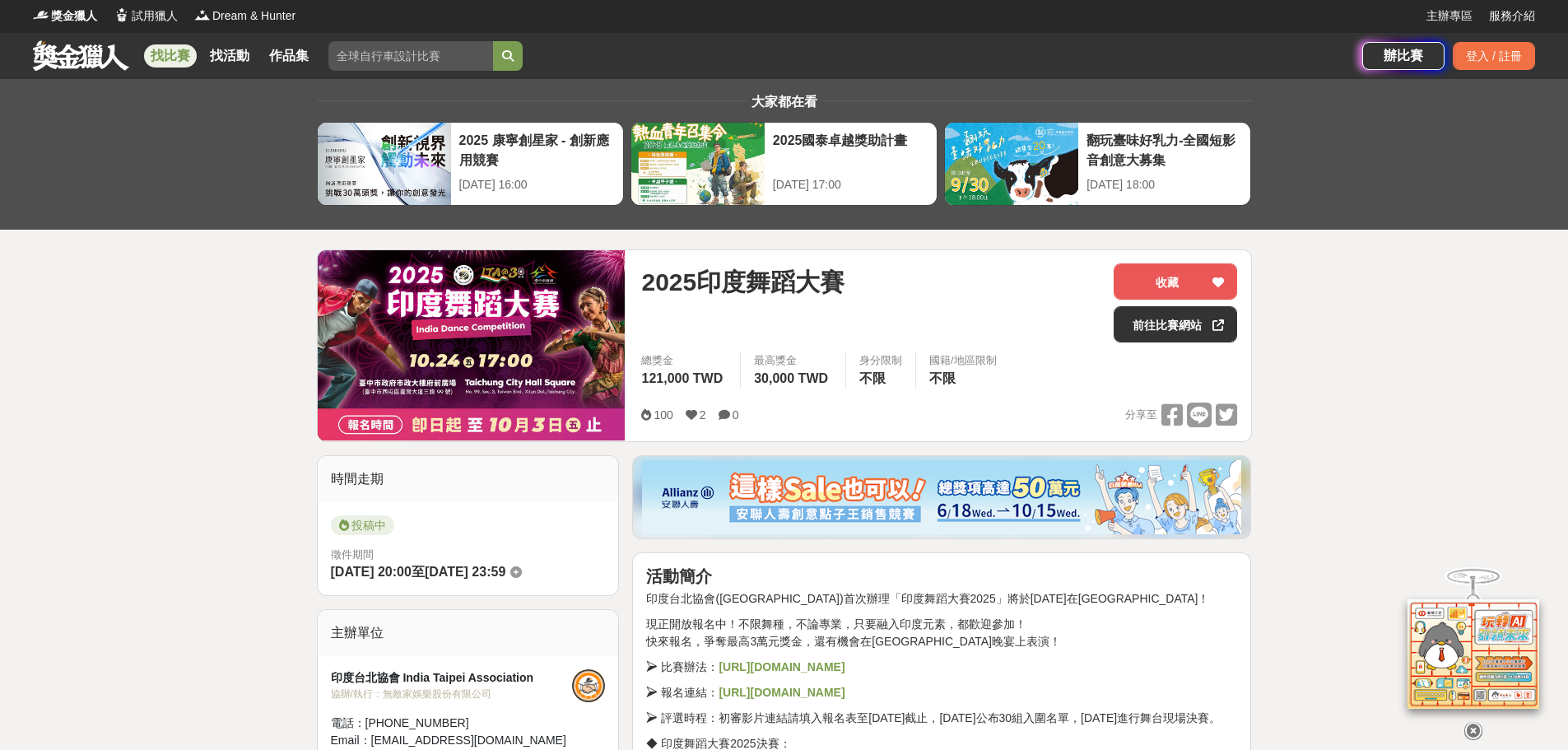
scroll to position [165, 0]
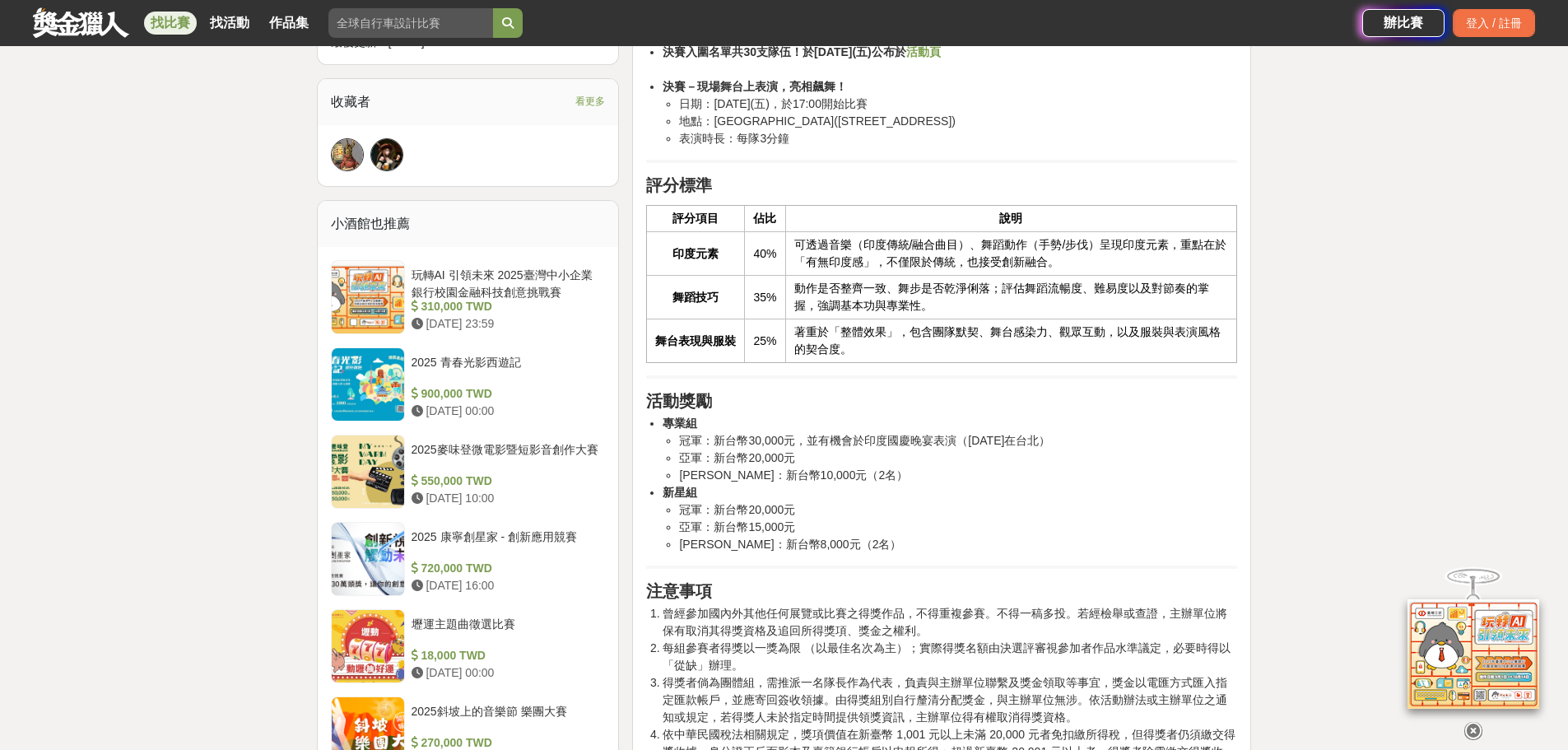
scroll to position [1162, 0]
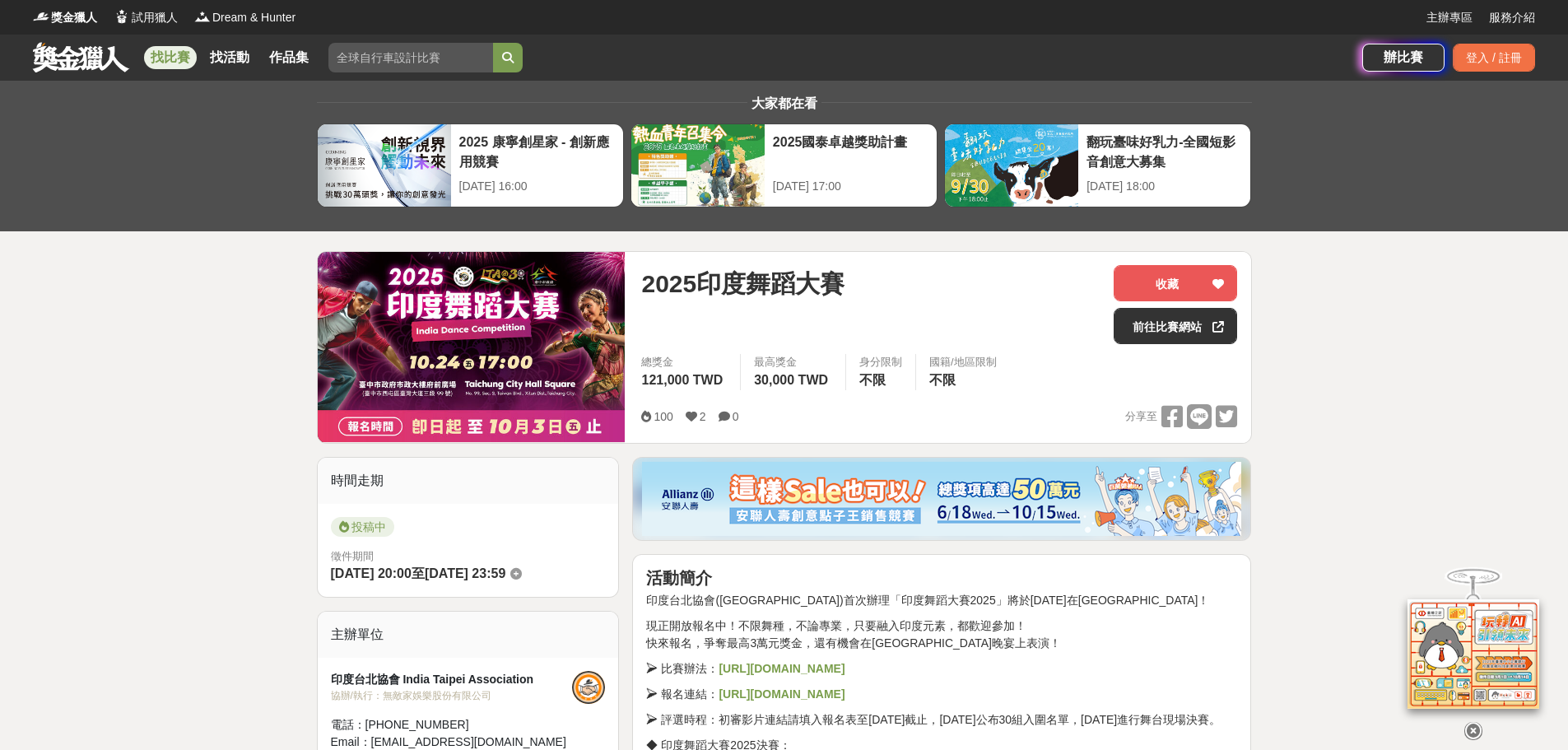
click at [52, 61] on link at bounding box center [81, 56] width 100 height 31
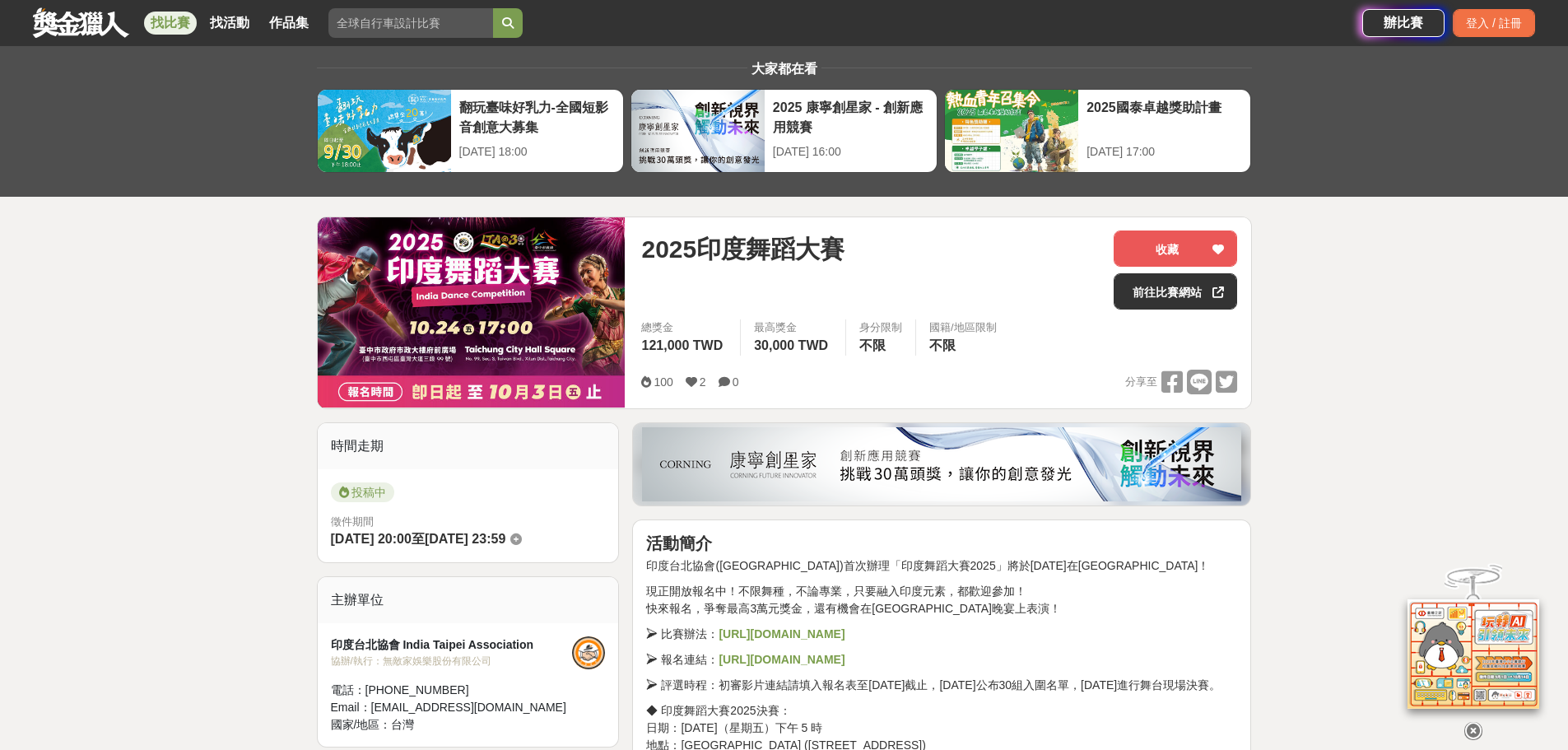
scroll to position [165, 0]
